Goal: Navigation & Orientation: Find specific page/section

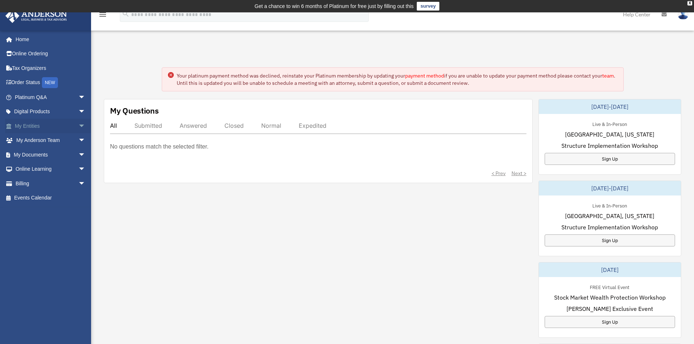
click at [32, 127] on link "My Entities arrow_drop_down" at bounding box center [50, 126] width 91 height 15
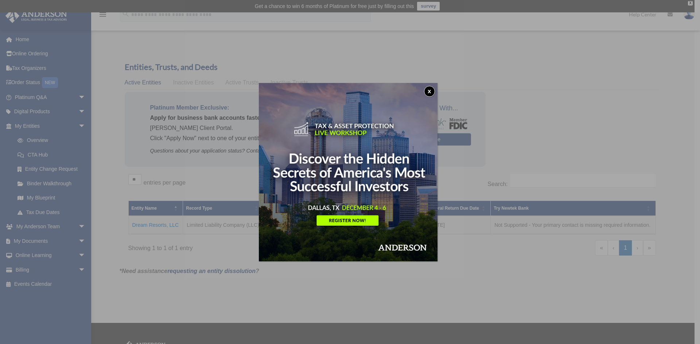
click at [429, 91] on button "x" at bounding box center [429, 91] width 11 height 11
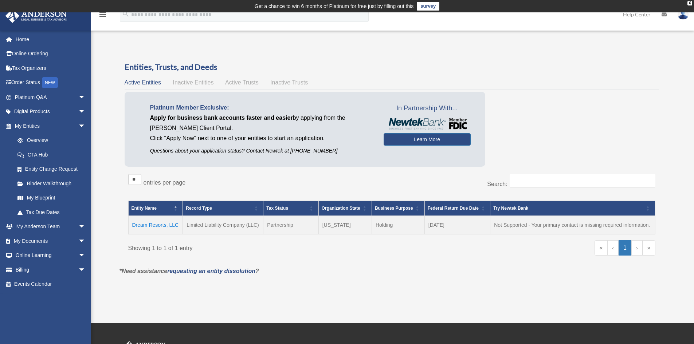
click at [515, 223] on td "Not Supported - Your primary contact is missing required information." at bounding box center [572, 225] width 165 height 18
click at [515, 205] on div "Try Newtek Bank" at bounding box center [568, 208] width 150 height 9
click at [200, 84] on span "Inactive Entities" at bounding box center [193, 82] width 41 height 6
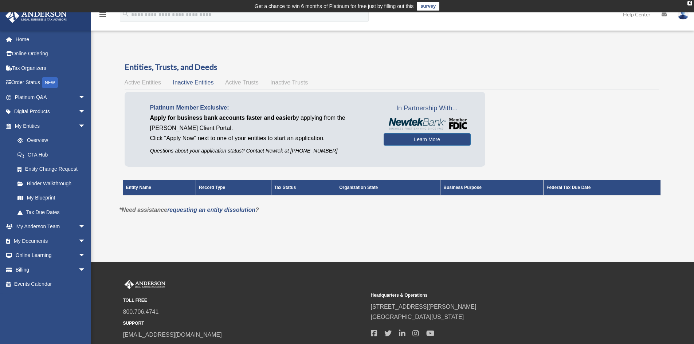
click at [244, 79] on span "Active Trusts" at bounding box center [242, 82] width 34 height 6
click at [278, 78] on div "Active Entities Inactive Entities Active Trusts Inactive Trusts" at bounding box center [392, 83] width 535 height 10
click at [278, 83] on span "Inactive Trusts" at bounding box center [289, 82] width 38 height 6
click at [45, 141] on link "Overview" at bounding box center [53, 140] width 86 height 15
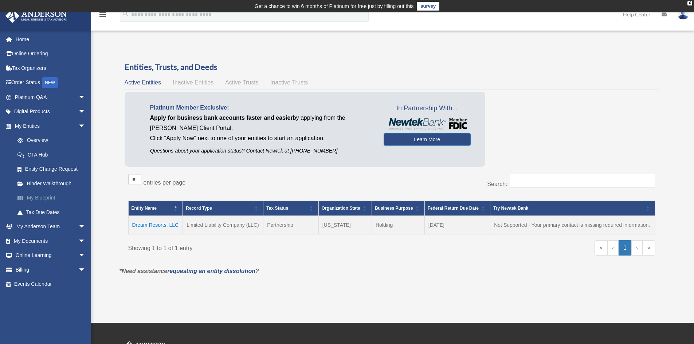
click at [46, 196] on link "My Blueprint" at bounding box center [53, 198] width 86 height 15
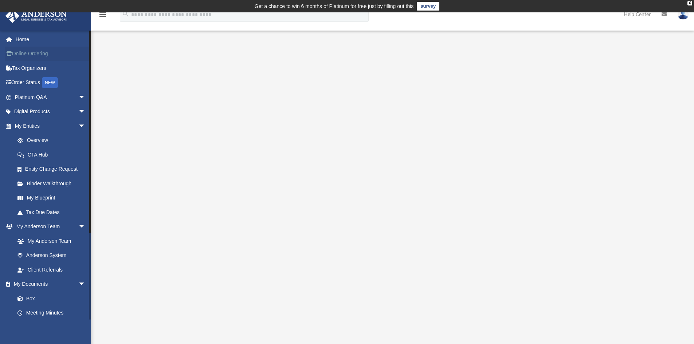
click at [33, 55] on link "Online Ordering" at bounding box center [50, 54] width 91 height 15
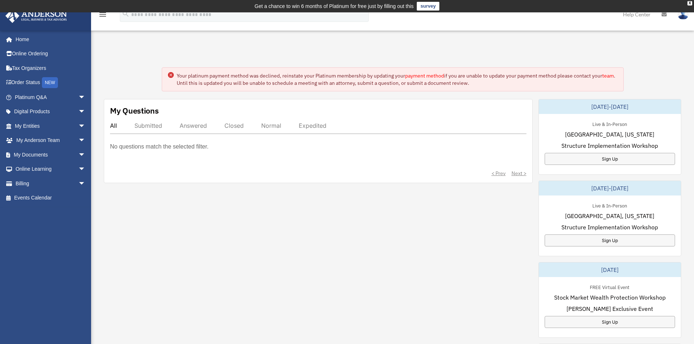
click at [421, 74] on link "payment method" at bounding box center [424, 76] width 39 height 7
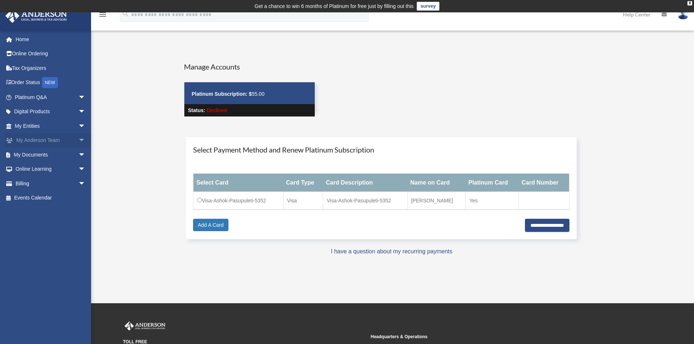
click at [39, 136] on link "My [PERSON_NAME] Team arrow_drop_down" at bounding box center [50, 140] width 91 height 15
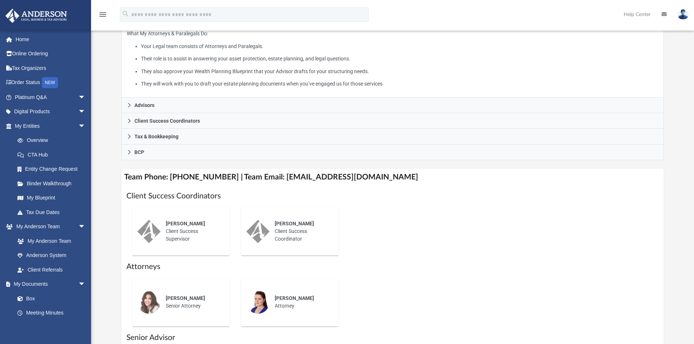
scroll to position [146, 0]
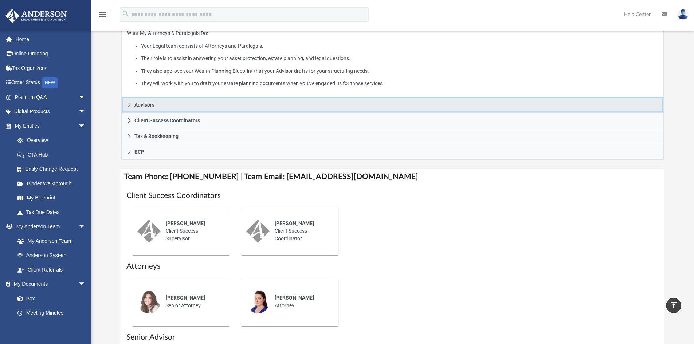
click at [128, 105] on icon at bounding box center [129, 104] width 5 height 5
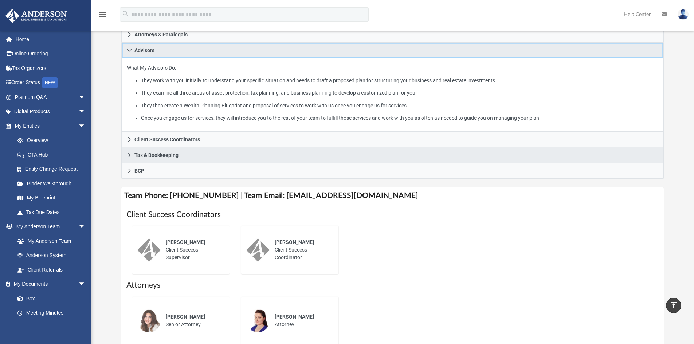
scroll to position [109, 0]
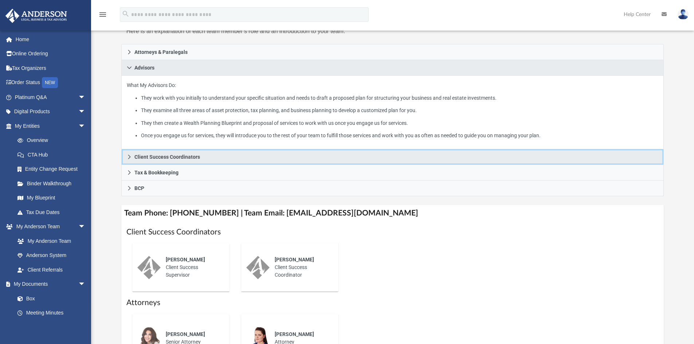
click at [127, 155] on icon at bounding box center [129, 156] width 5 height 5
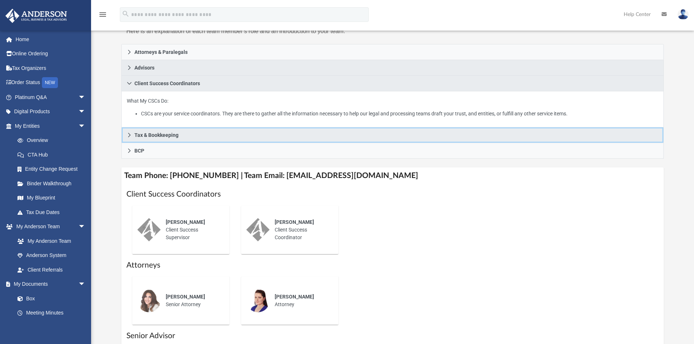
click at [130, 135] on icon at bounding box center [129, 135] width 3 height 4
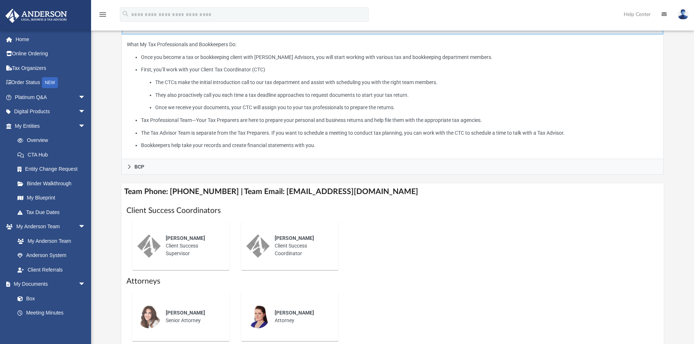
scroll to position [182, 0]
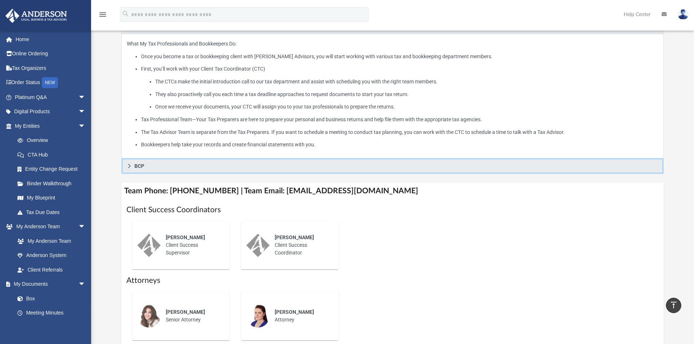
click at [128, 165] on icon at bounding box center [129, 166] width 3 height 4
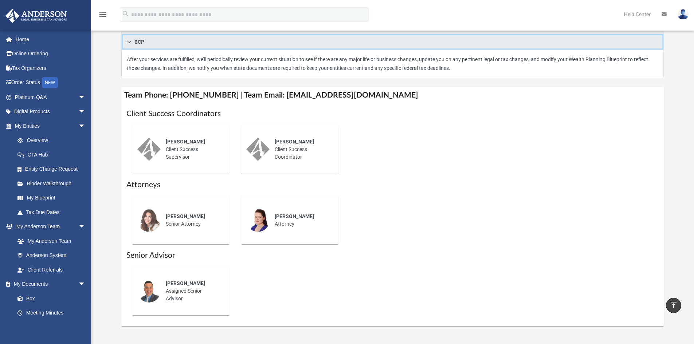
scroll to position [255, 0]
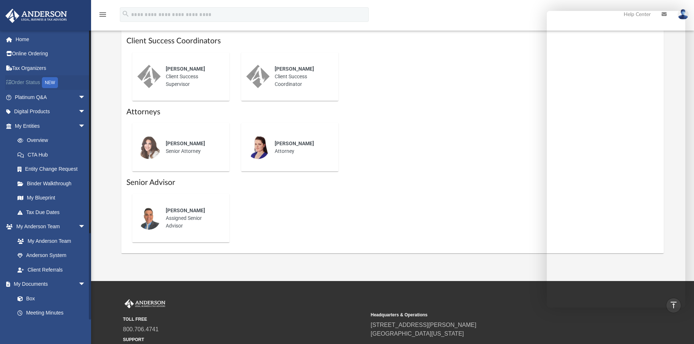
click at [25, 83] on link "Order Status NEW" at bounding box center [50, 82] width 91 height 15
